Goal: Browse casually: Explore the website without a specific task or goal

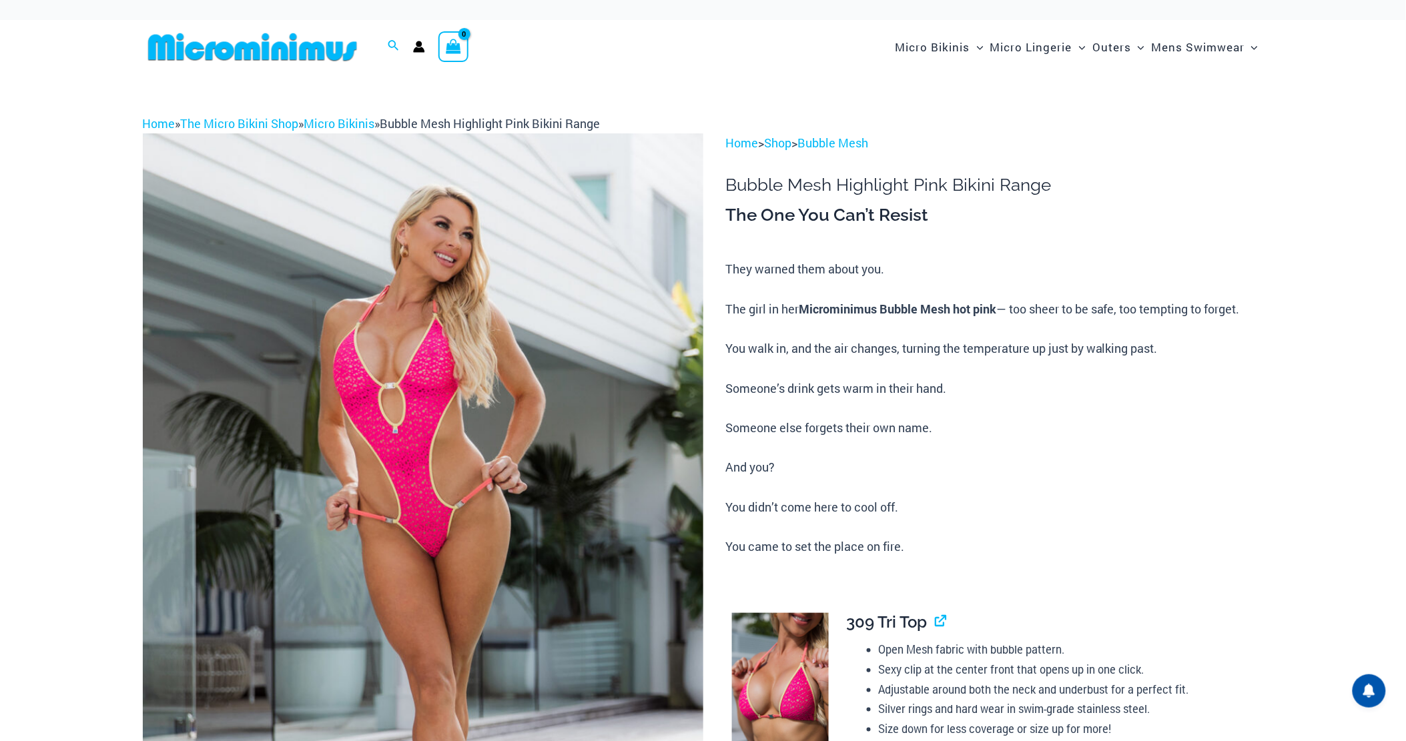
click at [448, 400] on img at bounding box center [423, 553] width 561 height 841
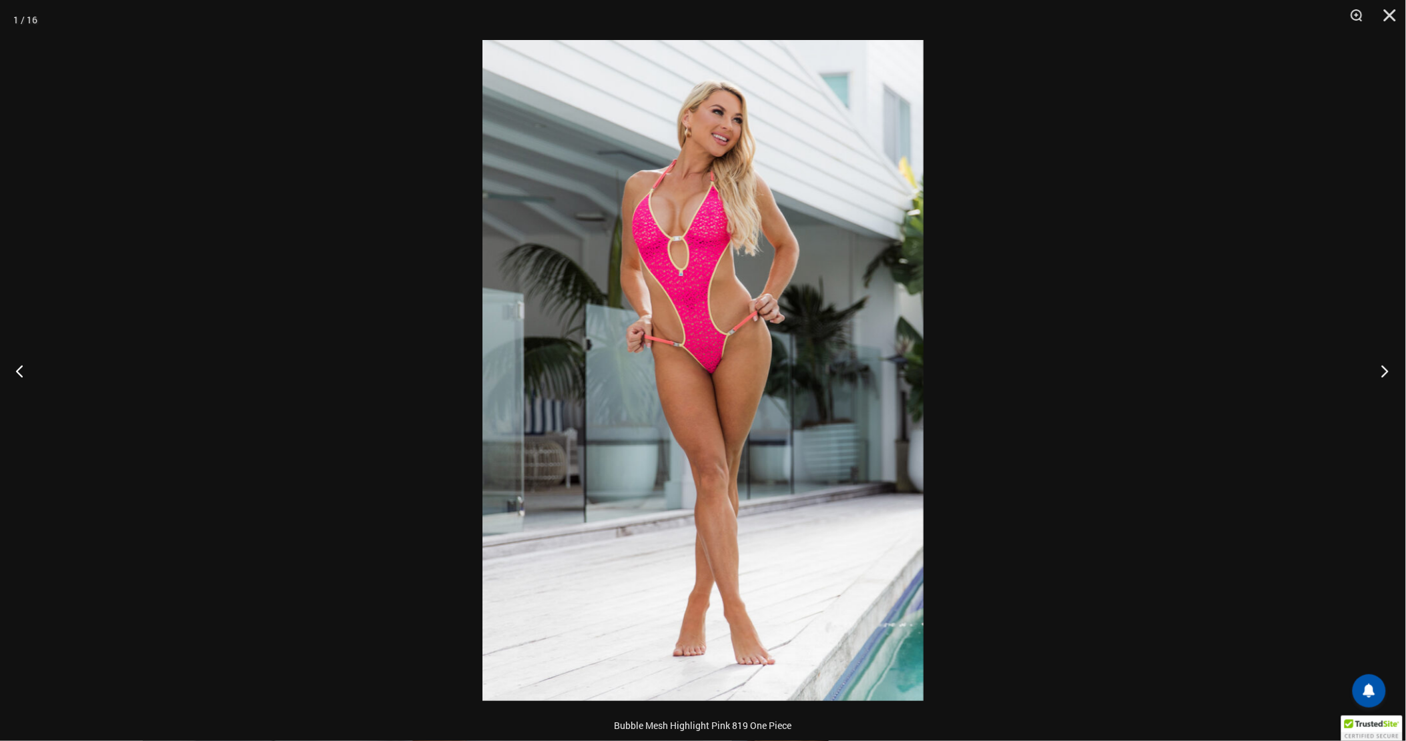
click at [1389, 365] on button "Next" at bounding box center [1381, 371] width 50 height 67
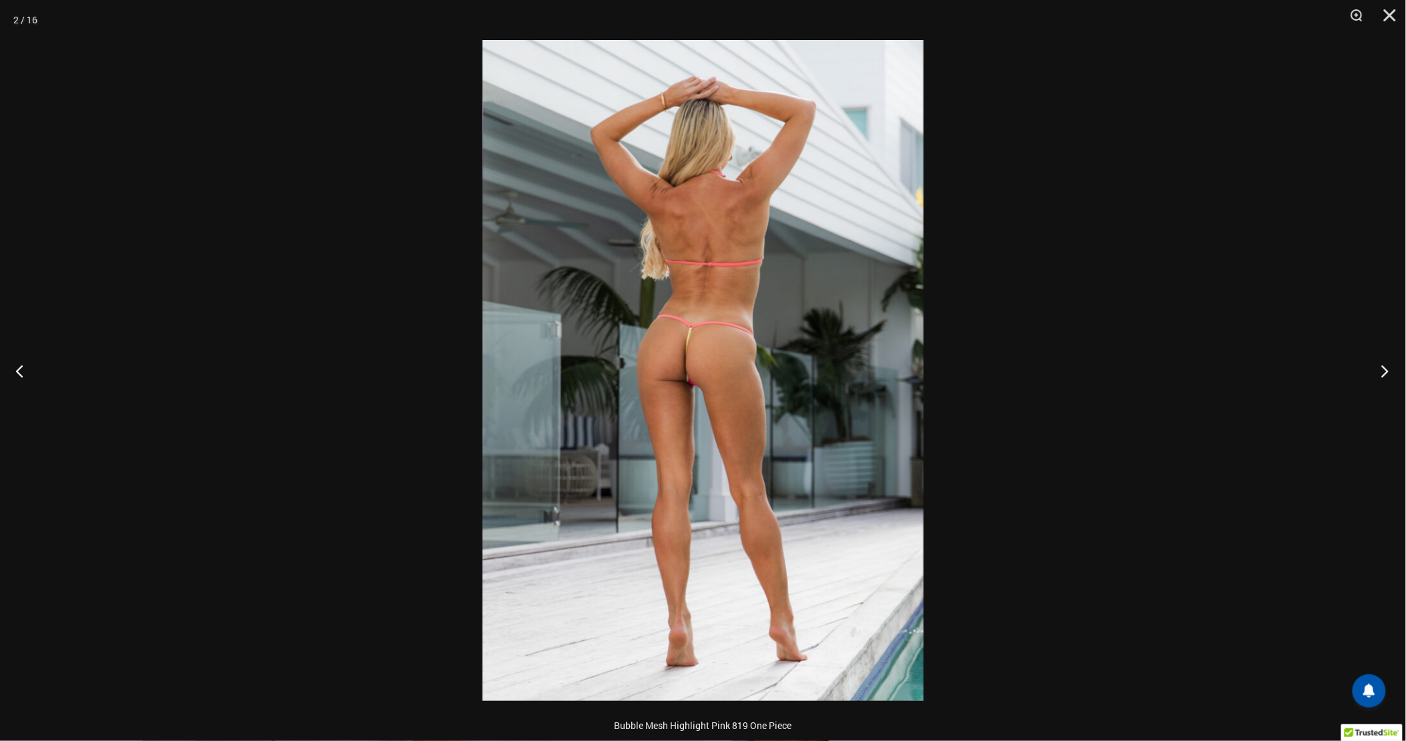
click at [1388, 365] on button "Next" at bounding box center [1381, 371] width 50 height 67
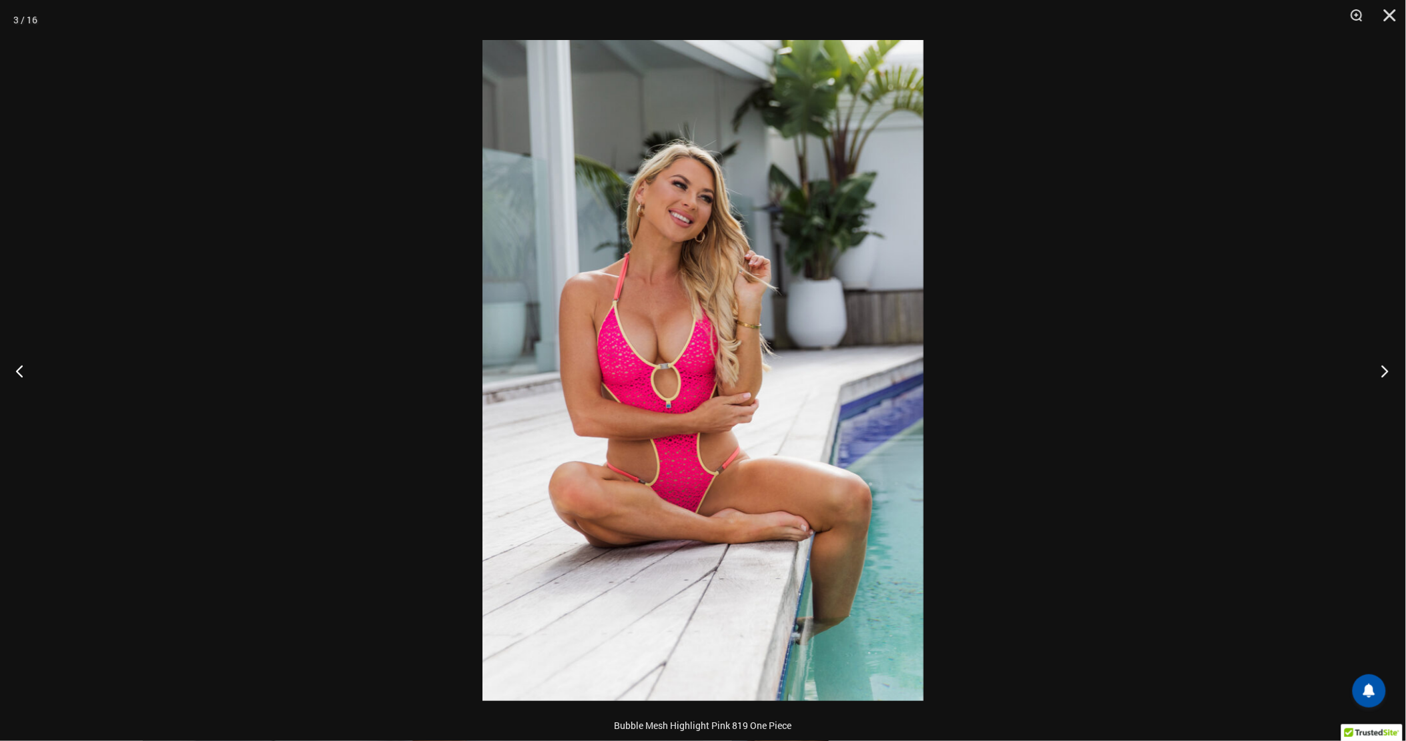
click at [1388, 365] on button "Next" at bounding box center [1381, 371] width 50 height 67
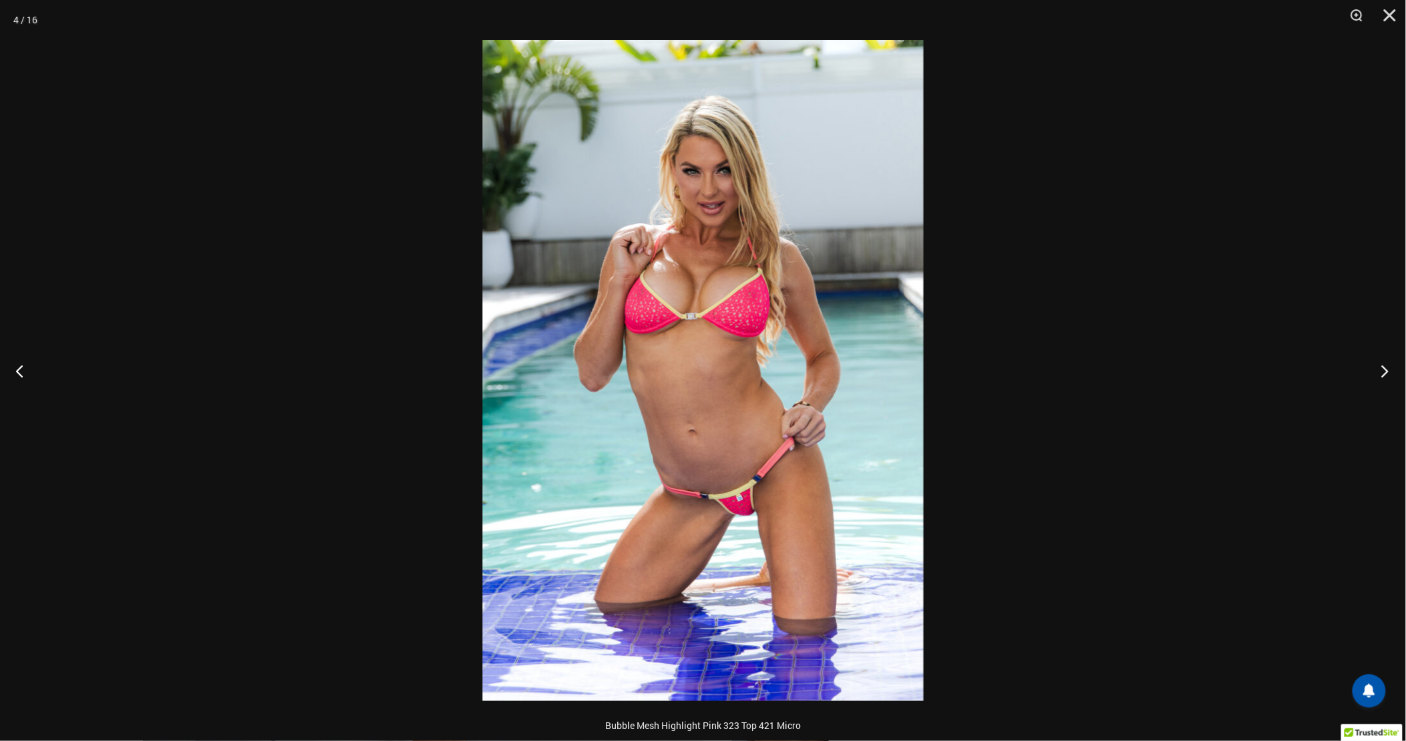
click at [1388, 365] on button "Next" at bounding box center [1381, 371] width 50 height 67
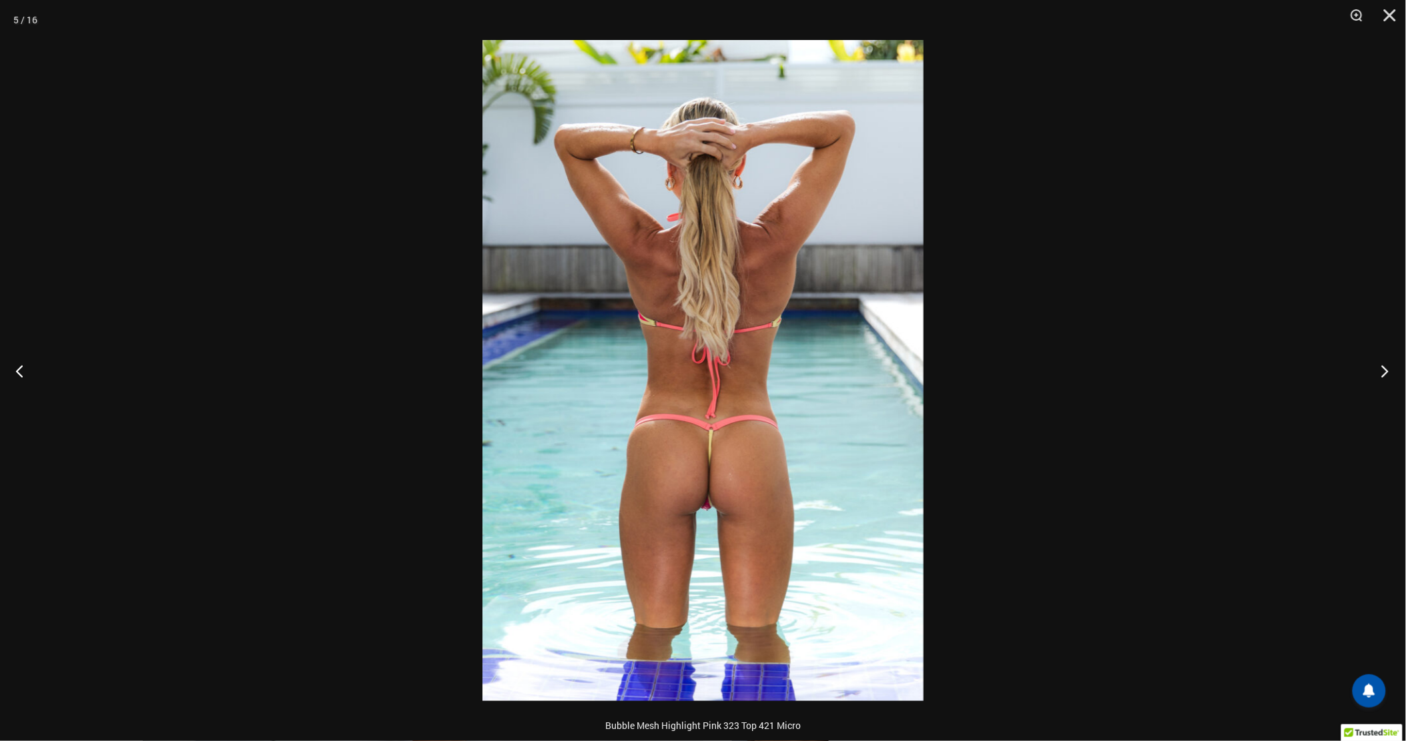
click at [1388, 365] on button "Next" at bounding box center [1381, 371] width 50 height 67
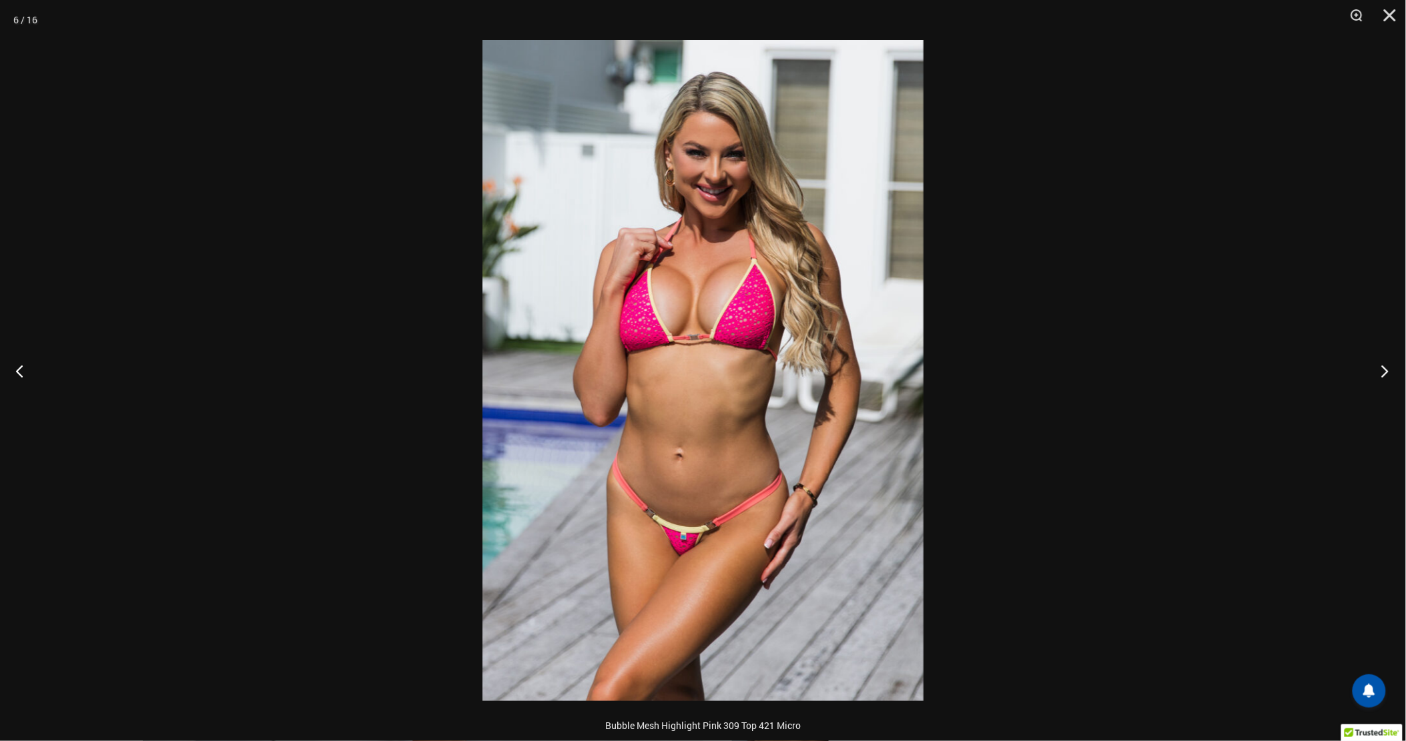
click at [1388, 365] on button "Next" at bounding box center [1381, 371] width 50 height 67
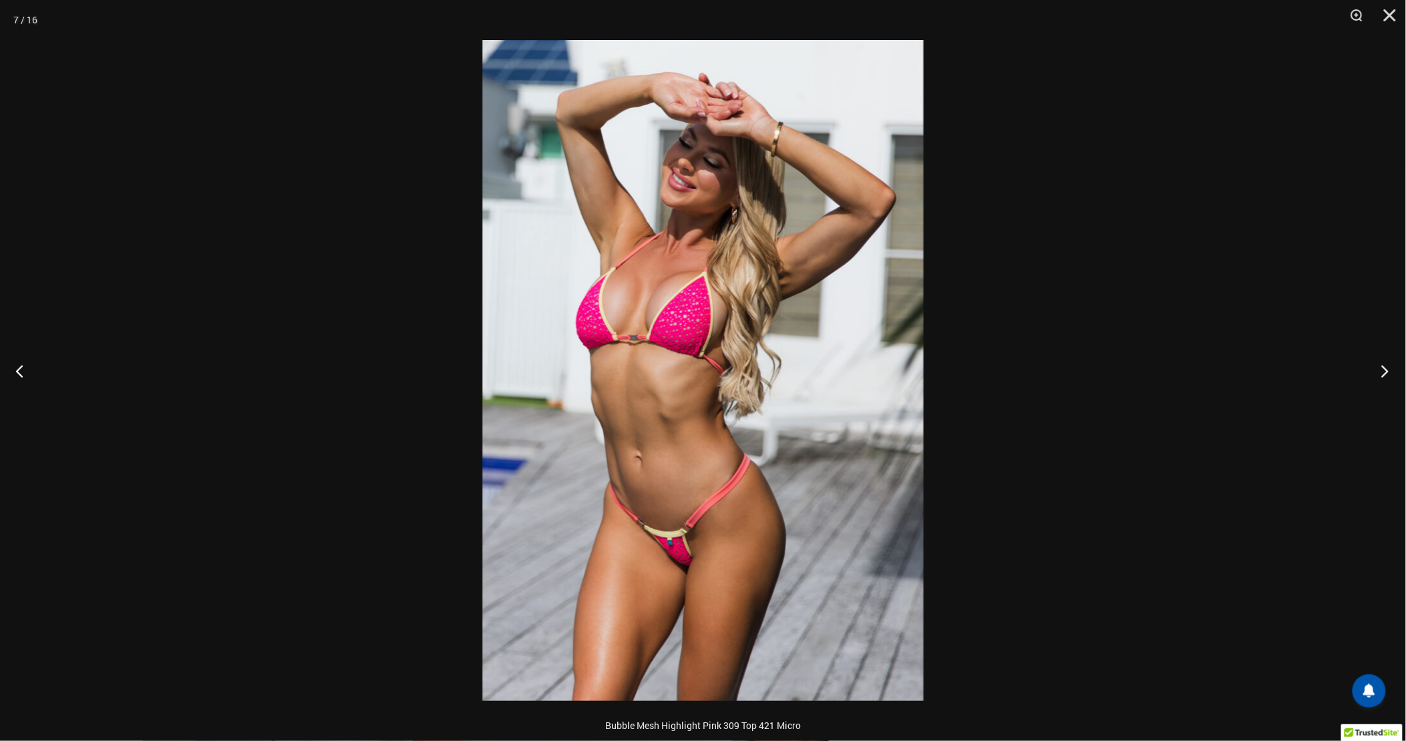
click at [1388, 365] on button "Next" at bounding box center [1381, 371] width 50 height 67
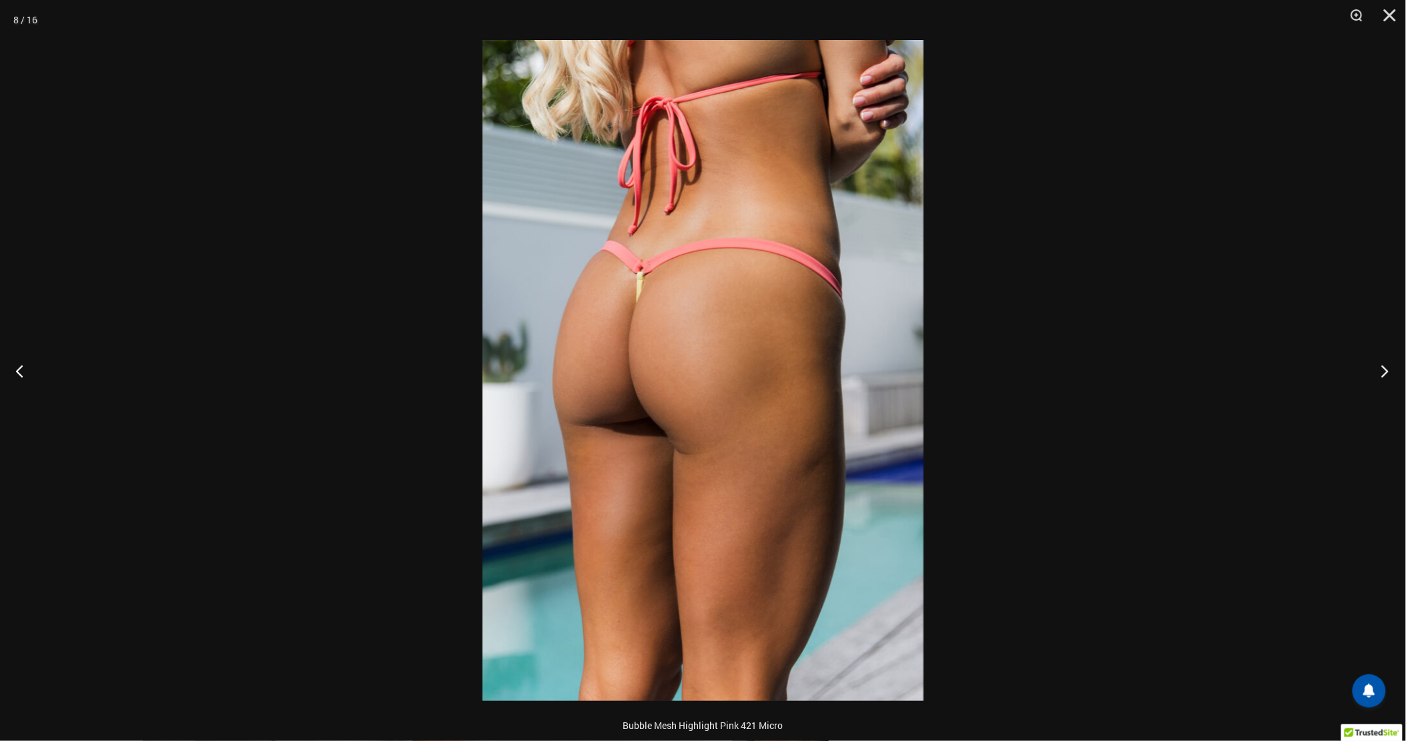
click at [1388, 365] on button "Next" at bounding box center [1381, 371] width 50 height 67
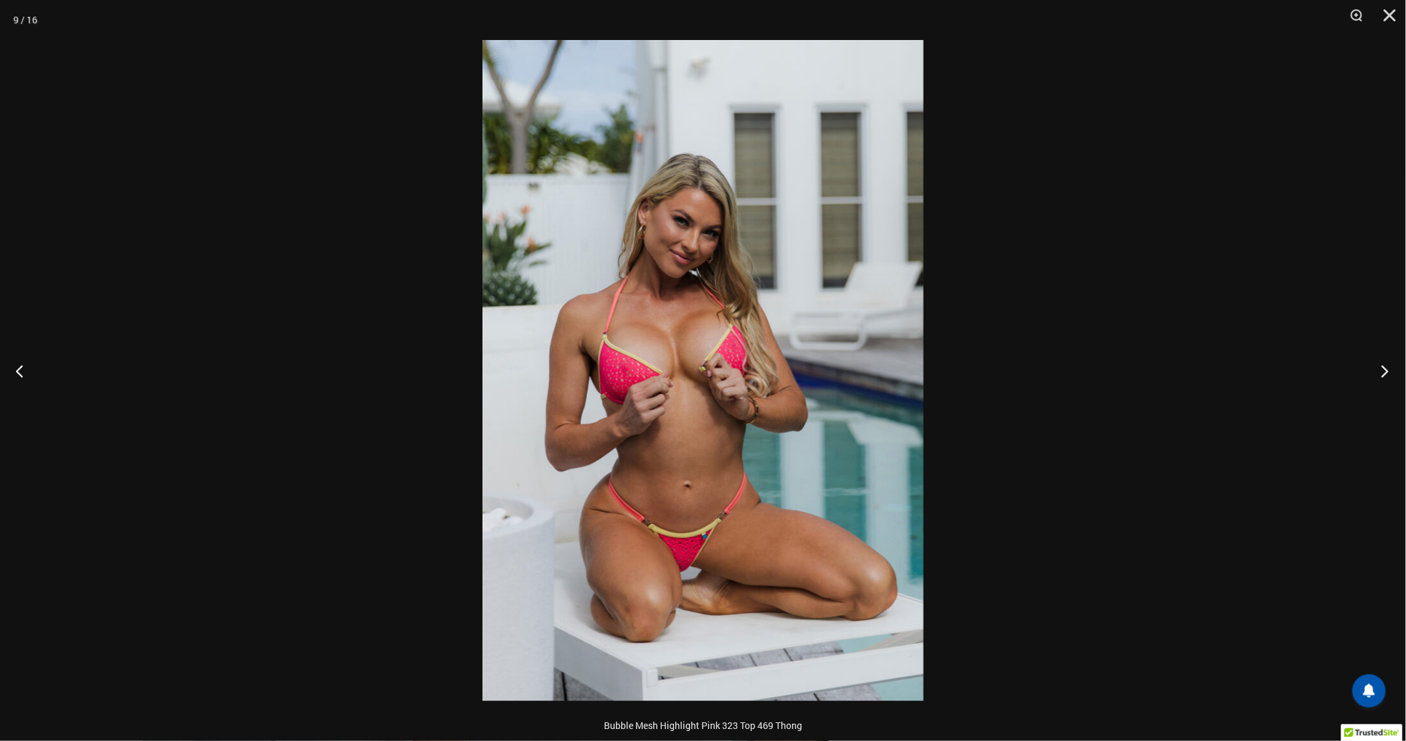
click at [1388, 365] on button "Next" at bounding box center [1381, 371] width 50 height 67
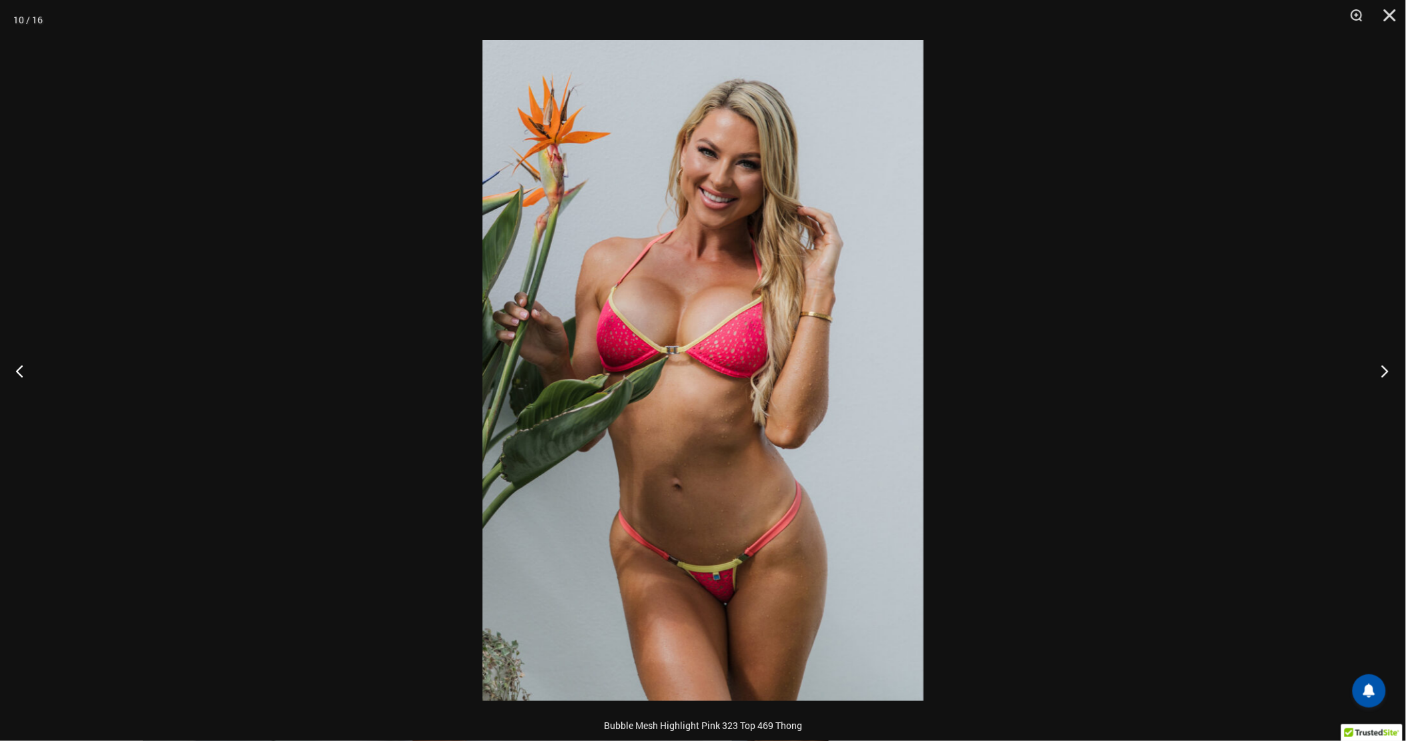
click at [1388, 365] on button "Next" at bounding box center [1381, 371] width 50 height 67
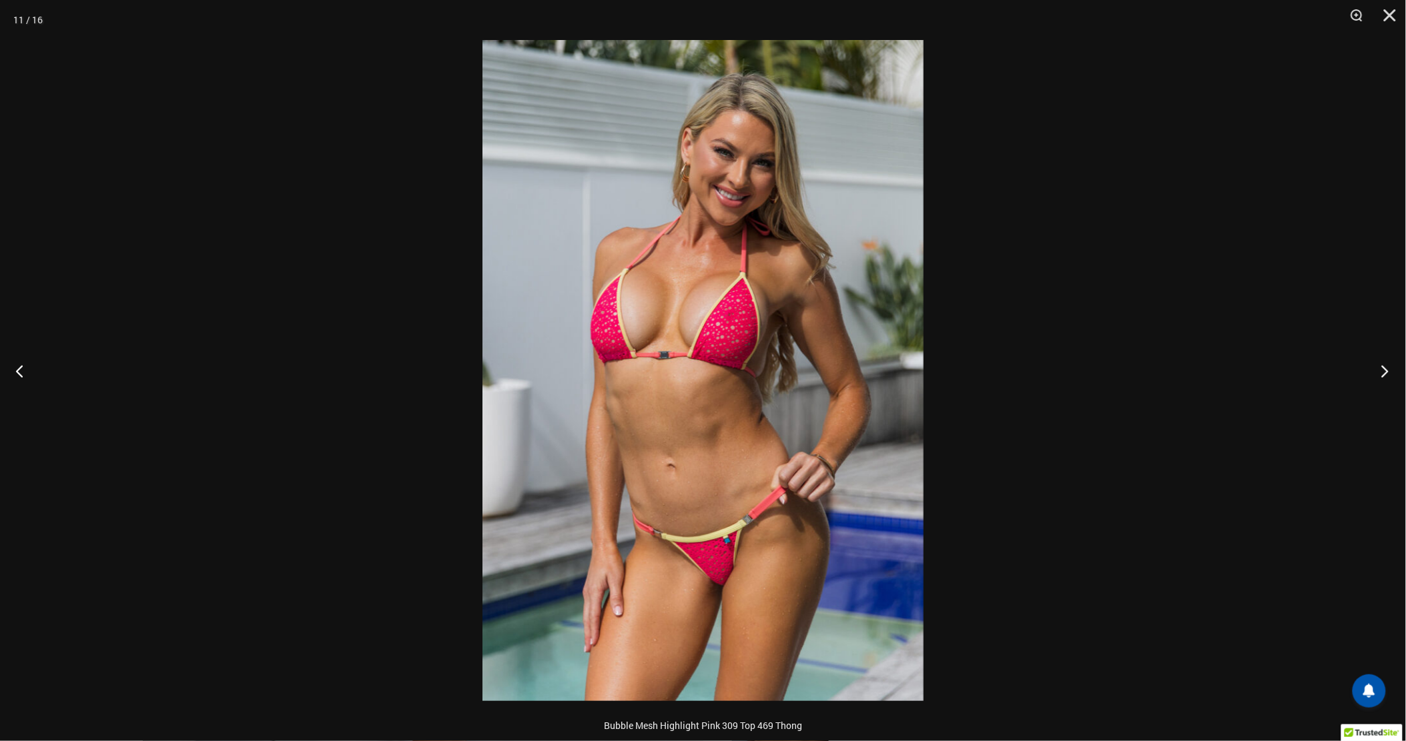
click at [1388, 365] on button "Next" at bounding box center [1381, 371] width 50 height 67
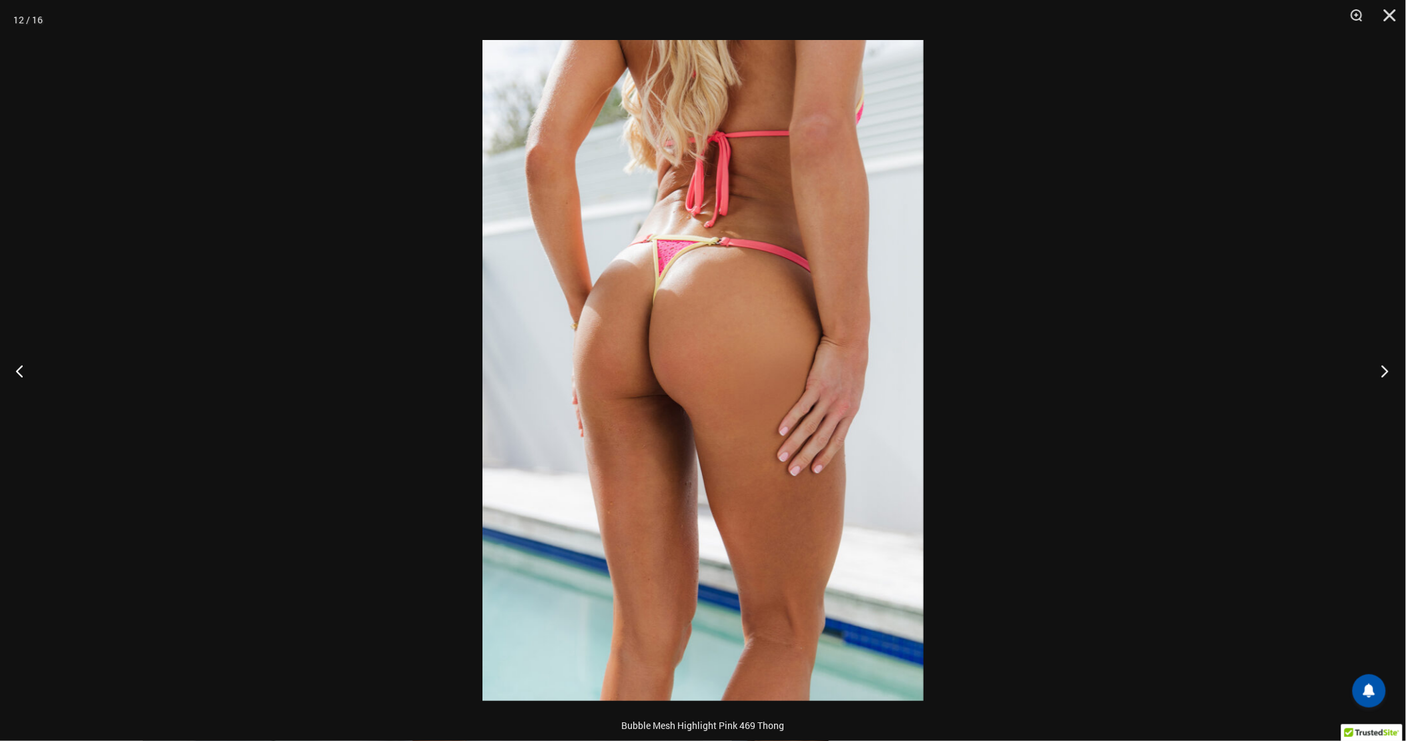
click at [1388, 365] on button "Next" at bounding box center [1381, 371] width 50 height 67
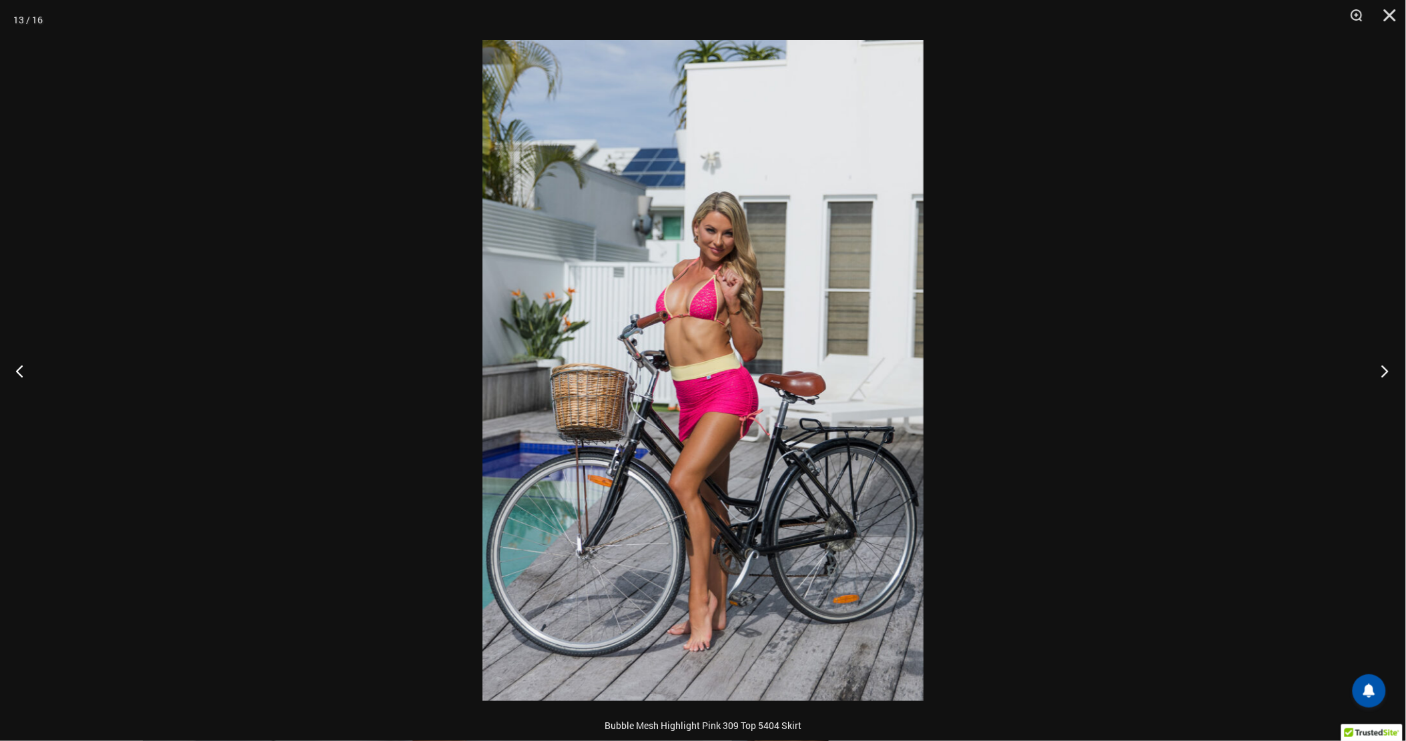
click at [1388, 365] on button "Next" at bounding box center [1381, 371] width 50 height 67
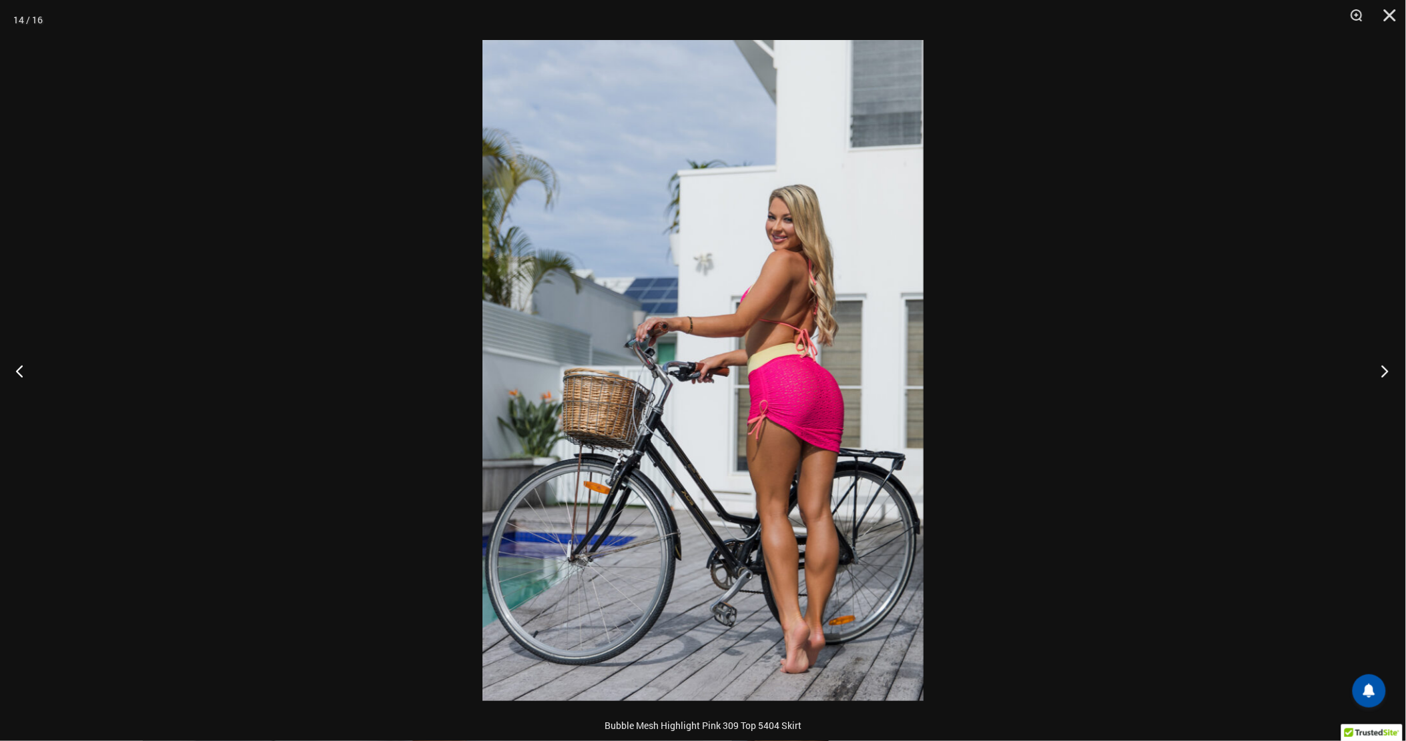
click at [1388, 365] on button "Next" at bounding box center [1381, 371] width 50 height 67
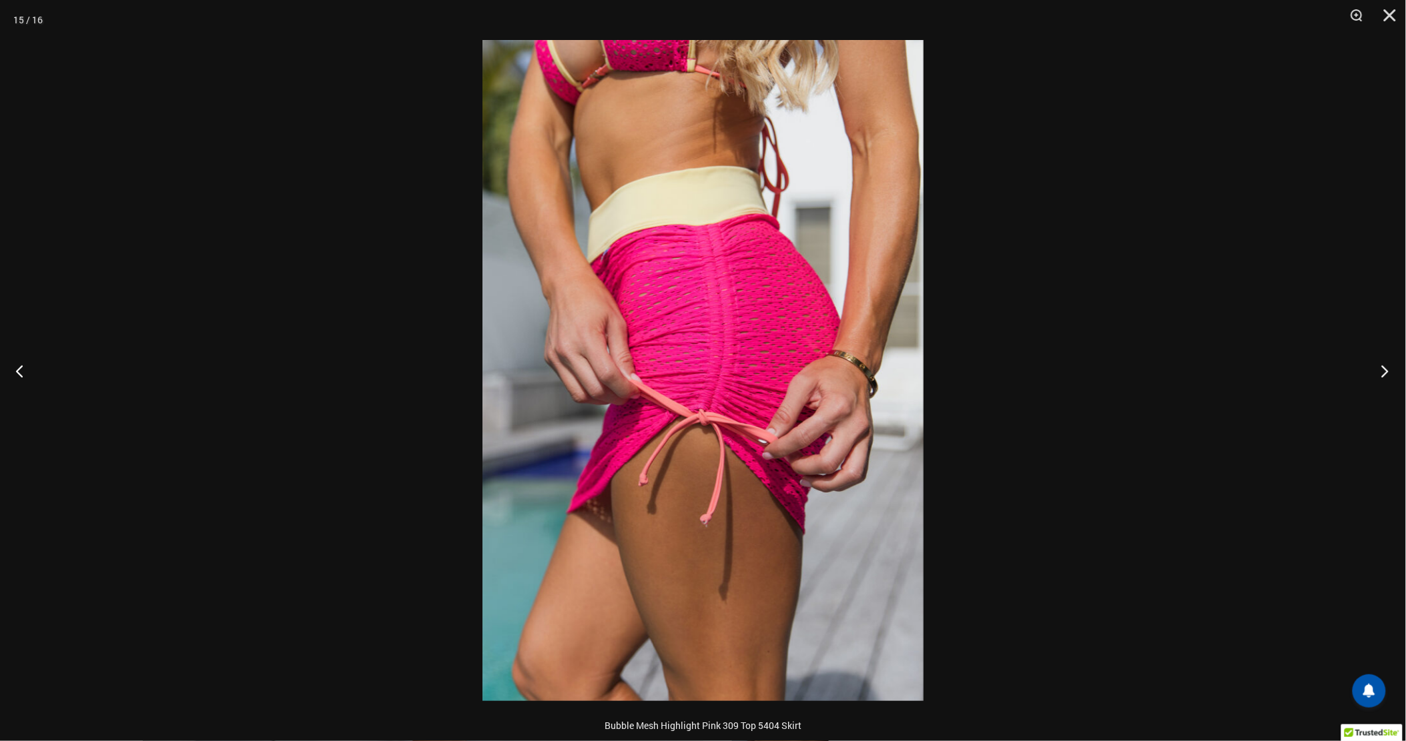
click at [1388, 365] on button "Next" at bounding box center [1381, 371] width 50 height 67
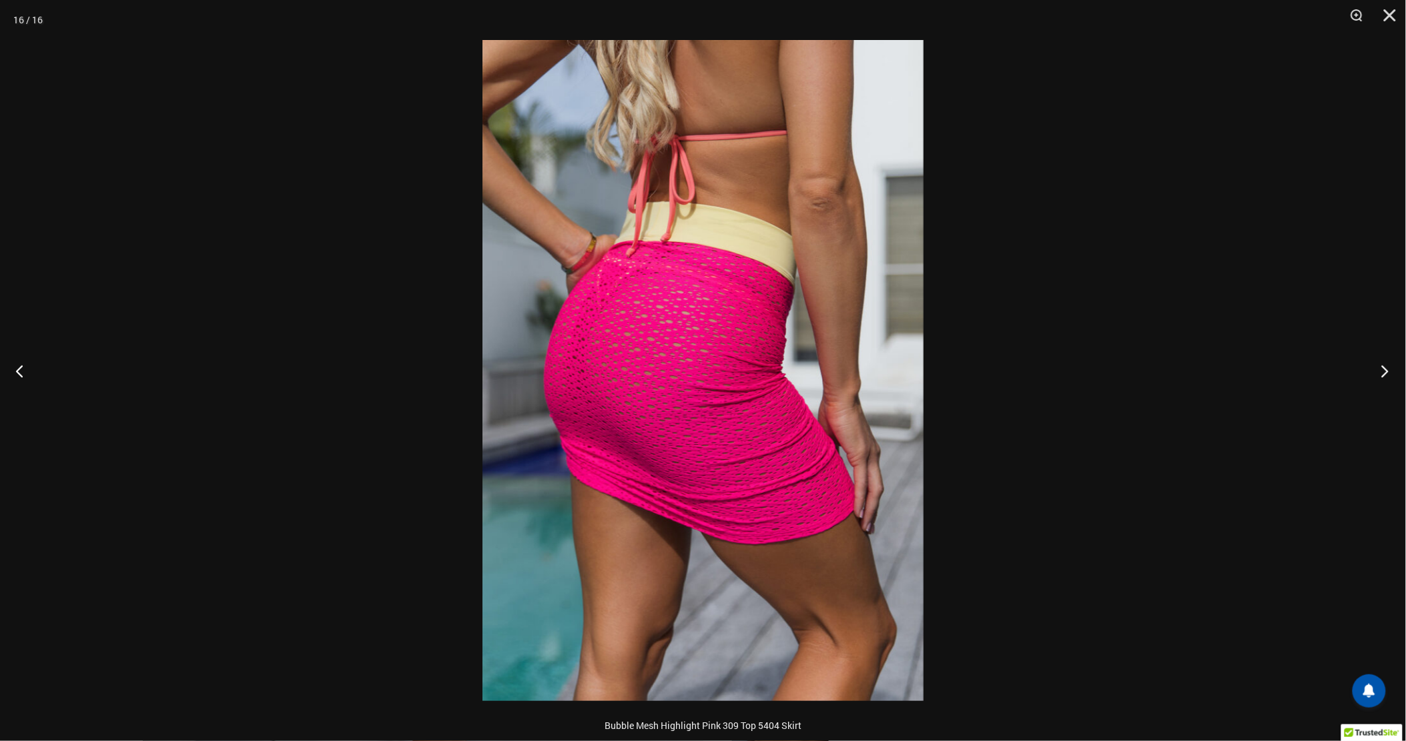
click at [1388, 365] on button "Next" at bounding box center [1381, 371] width 50 height 67
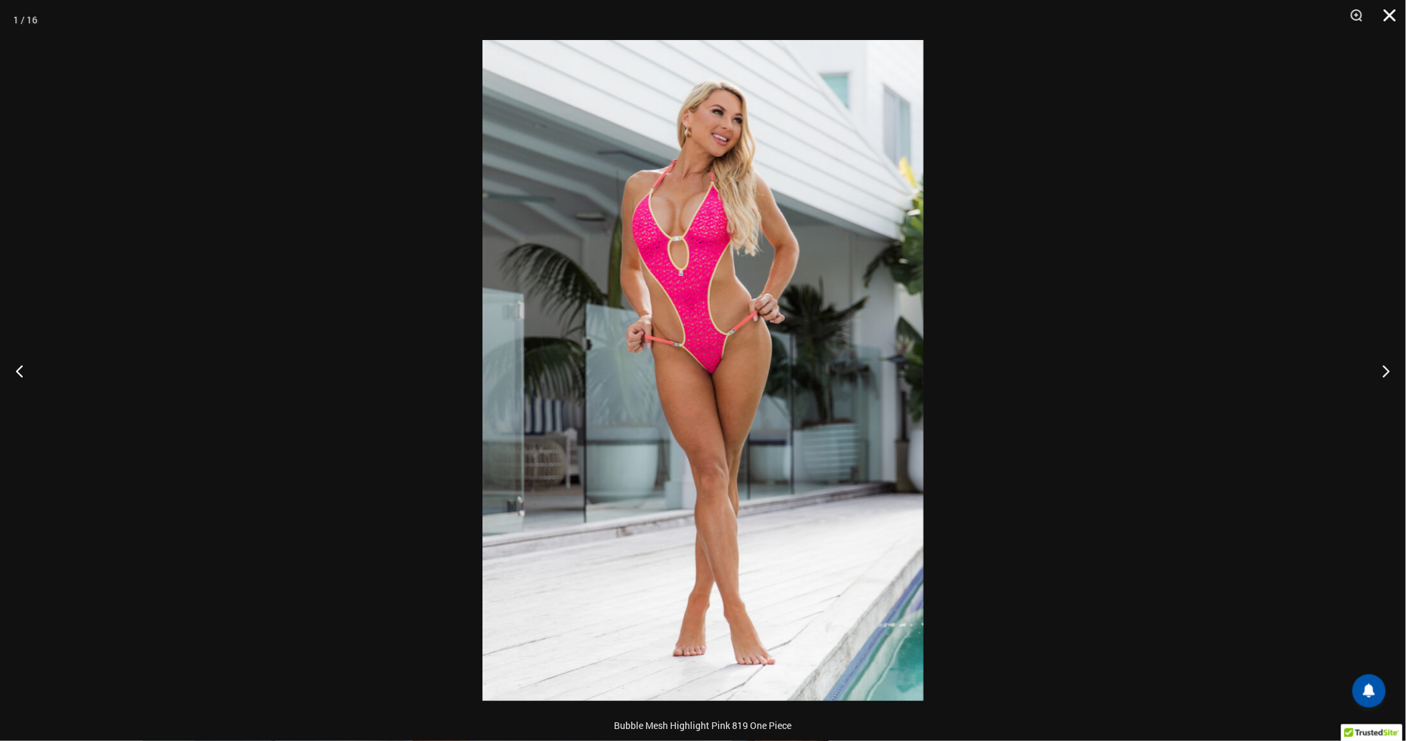
click at [1385, 16] on button "Close" at bounding box center [1385, 20] width 33 height 40
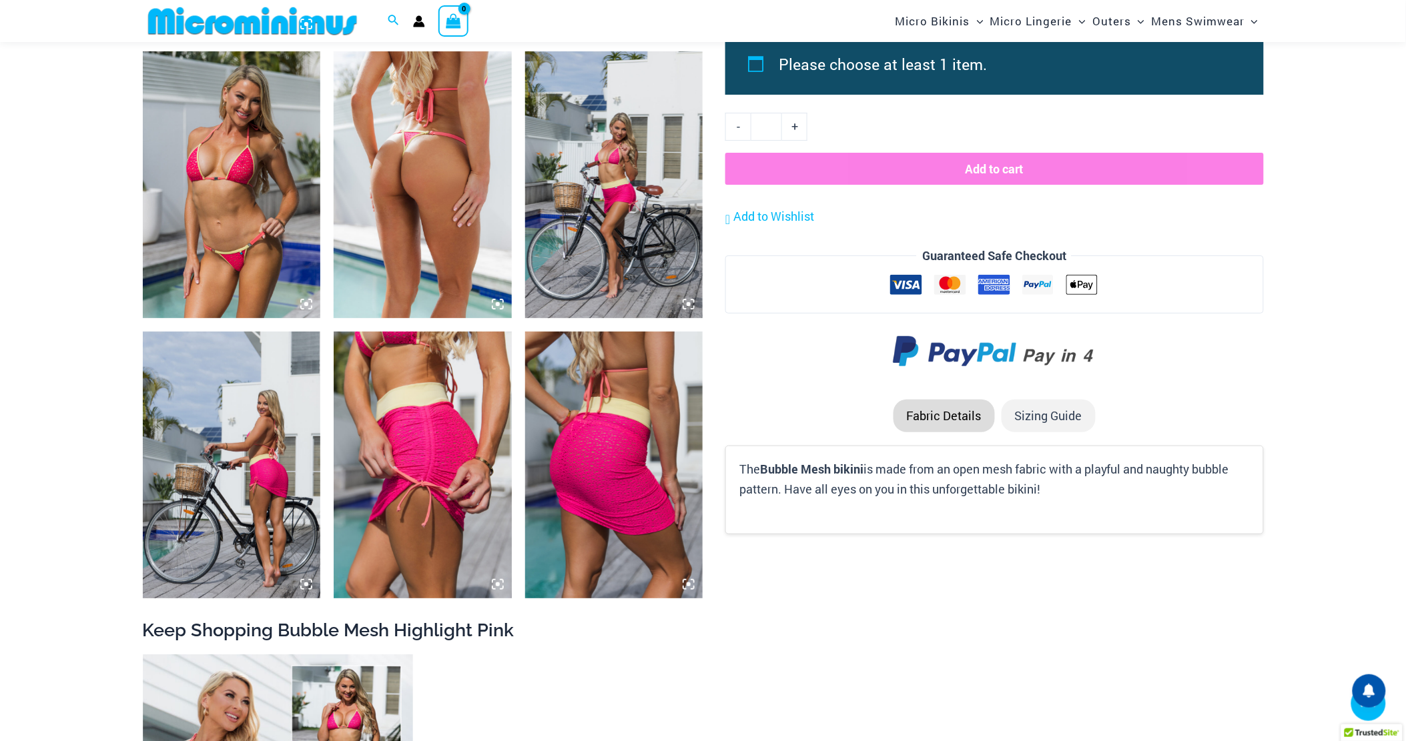
scroll to position [1766, 0]
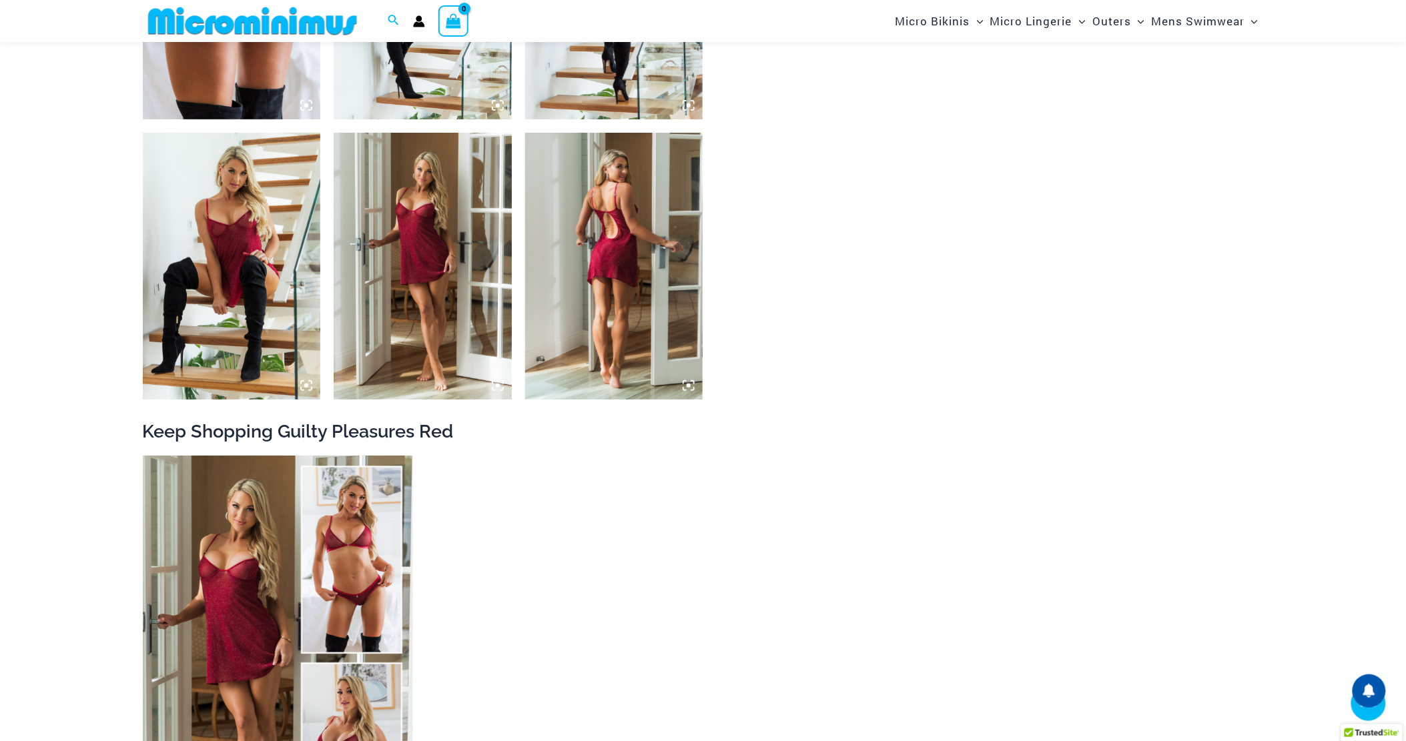
scroll to position [2064, 0]
